Goal: Task Accomplishment & Management: Manage account settings

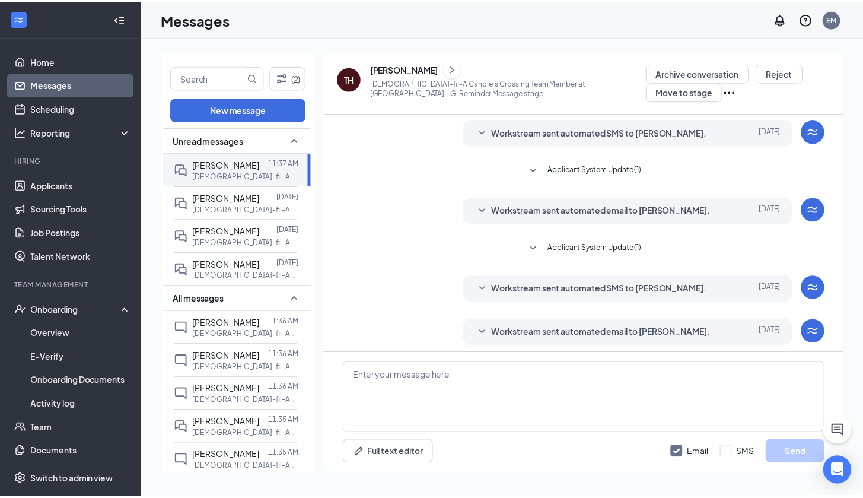
scroll to position [386, 0]
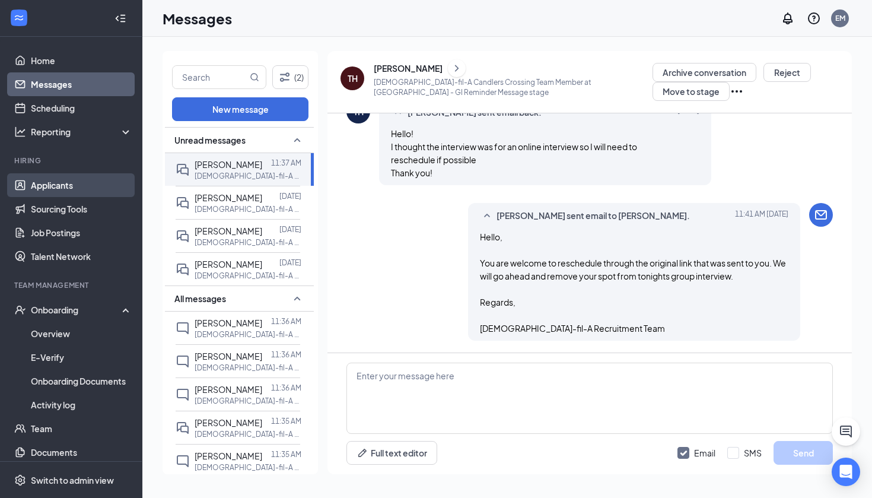
click at [60, 195] on link "Applicants" at bounding box center [81, 185] width 101 height 24
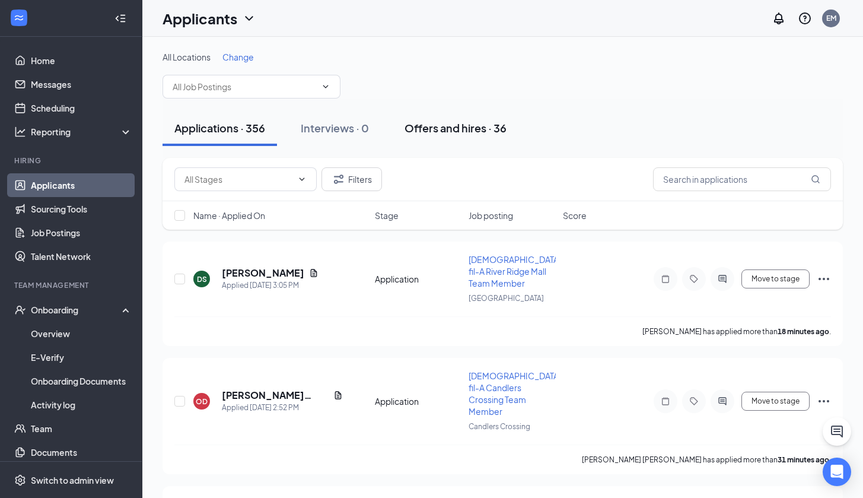
click at [483, 136] on button "Offers and hires · 36" at bounding box center [456, 128] width 126 height 36
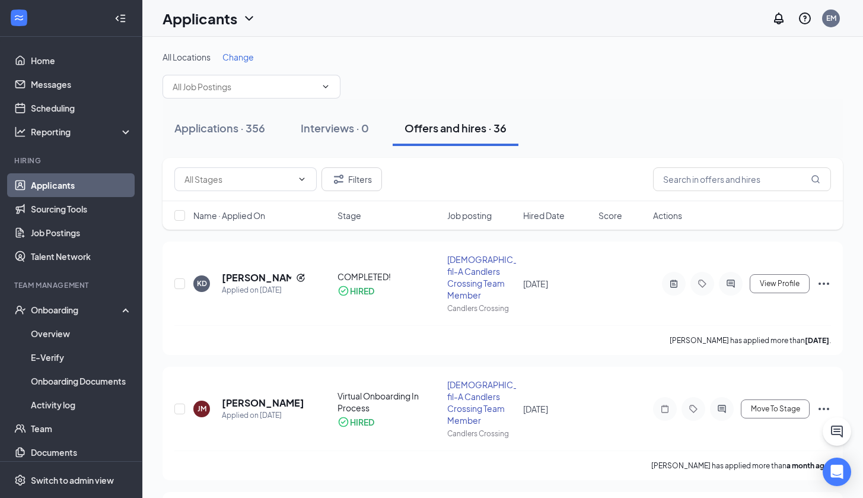
click at [357, 213] on span "Stage" at bounding box center [349, 215] width 24 height 12
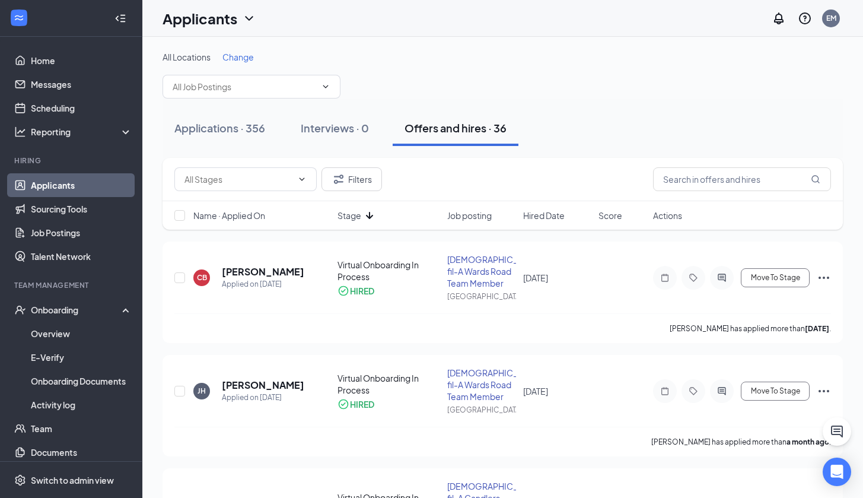
click at [357, 213] on span "Stage" at bounding box center [349, 215] width 24 height 12
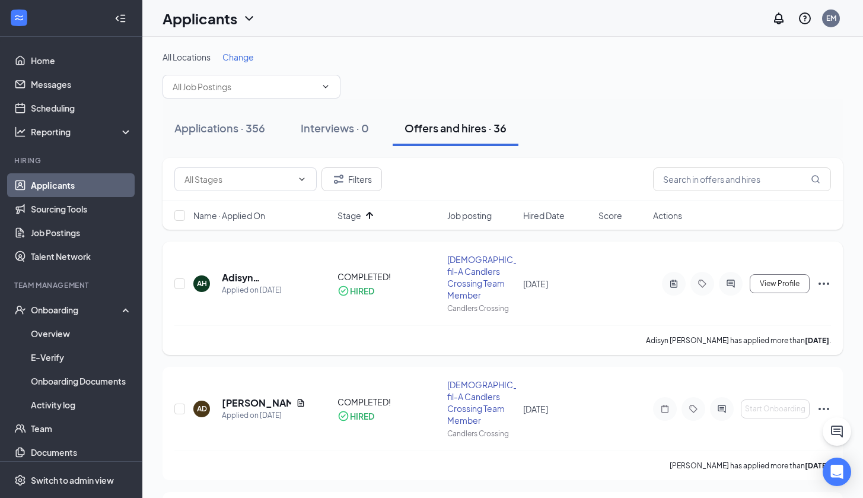
scroll to position [2, 0]
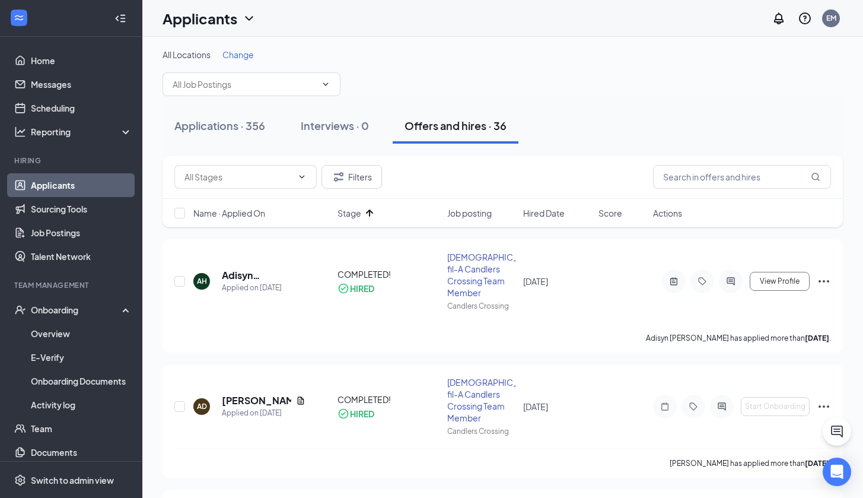
click at [359, 224] on div "Name · Applied On Stage Job posting Hired Date Score Actions" at bounding box center [502, 213] width 680 height 28
click at [356, 216] on span "Stage" at bounding box center [349, 213] width 24 height 12
click at [358, 213] on span "Stage" at bounding box center [349, 213] width 24 height 12
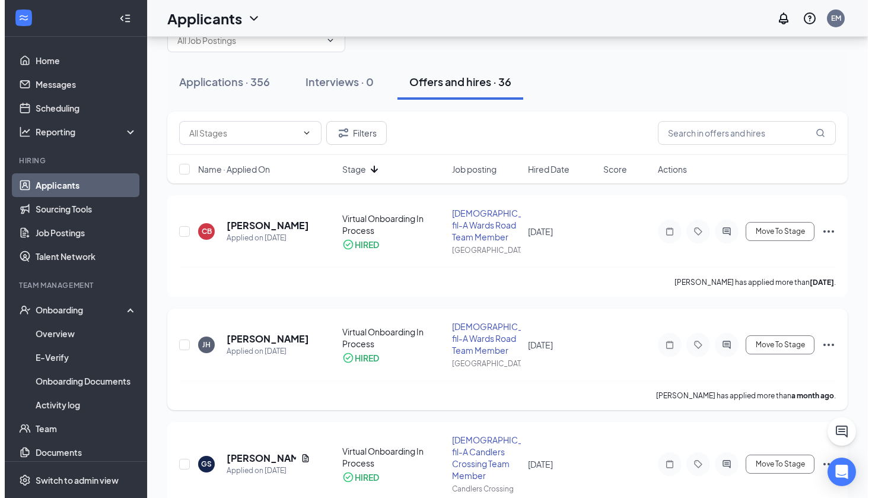
scroll to position [74, 0]
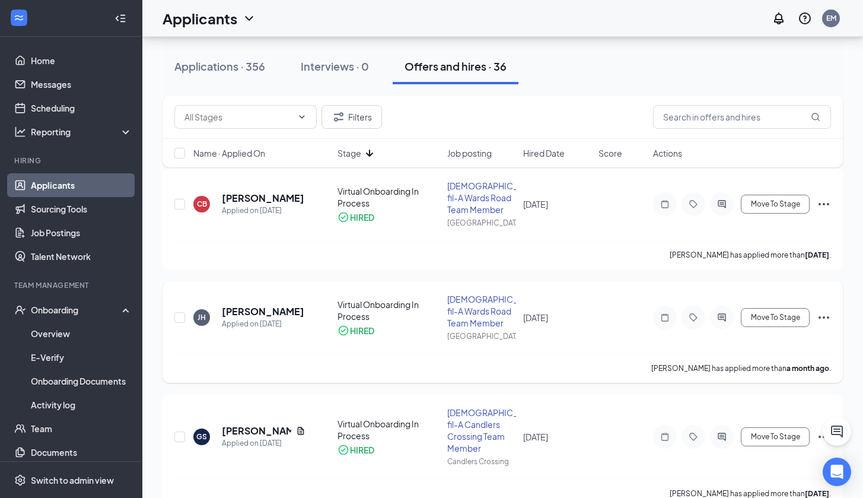
click at [254, 311] on h5 "[PERSON_NAME]" at bounding box center [263, 311] width 82 height 13
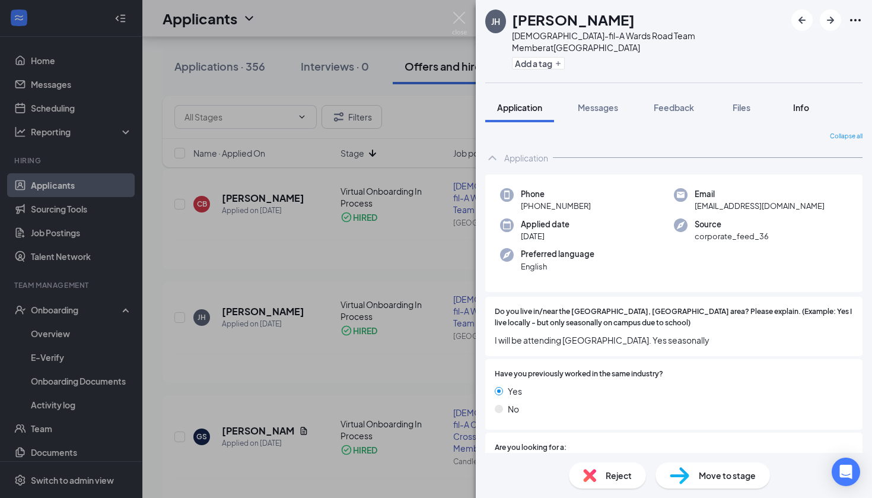
click at [792, 101] on div "Info" at bounding box center [801, 107] width 24 height 12
